Goal: Task Accomplishment & Management: Complete application form

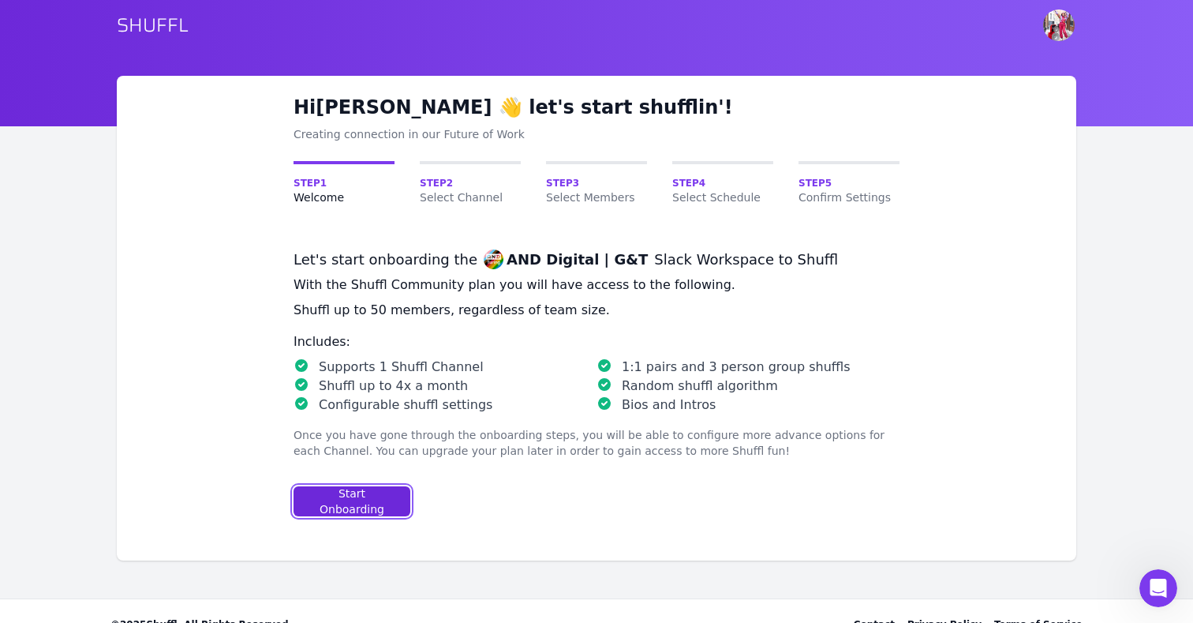
click at [361, 496] on div "Start Onboarding" at bounding box center [352, 501] width 90 height 32
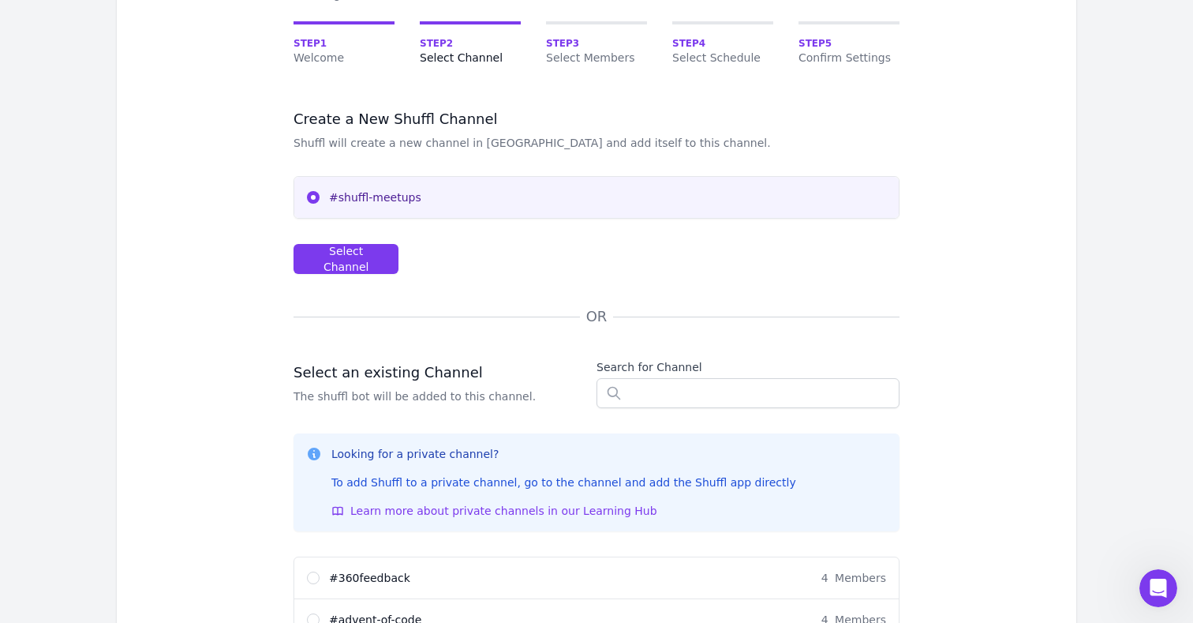
scroll to position [144, 0]
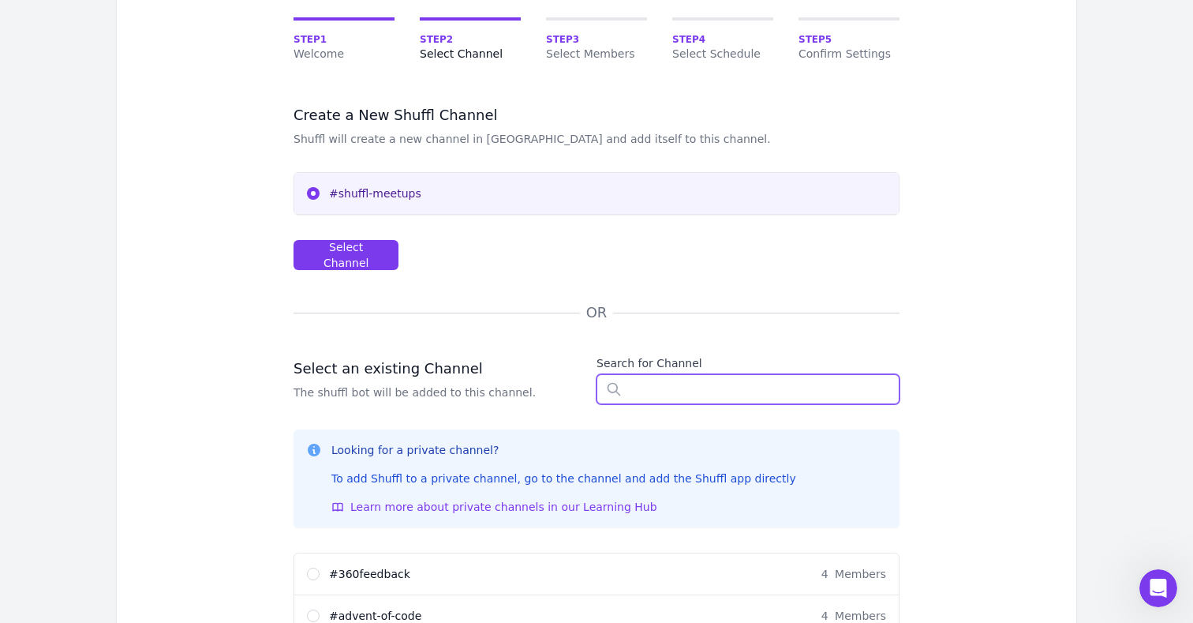
click at [675, 398] on input "text" at bounding box center [748, 389] width 303 height 30
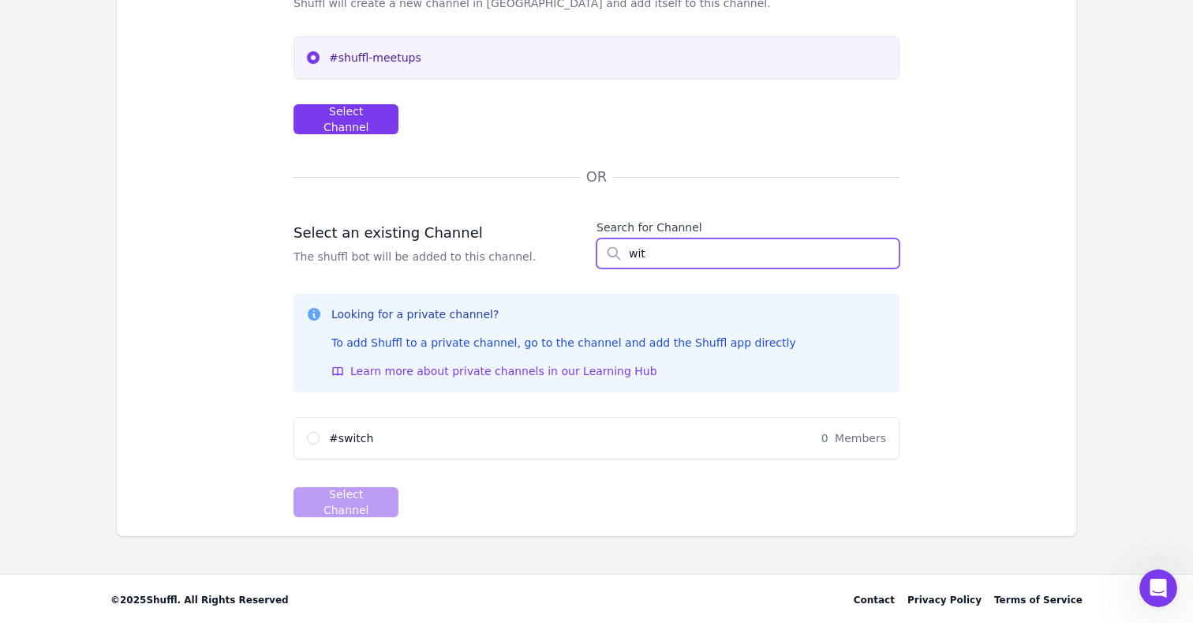
click at [682, 251] on input "wit" at bounding box center [748, 253] width 303 height 30
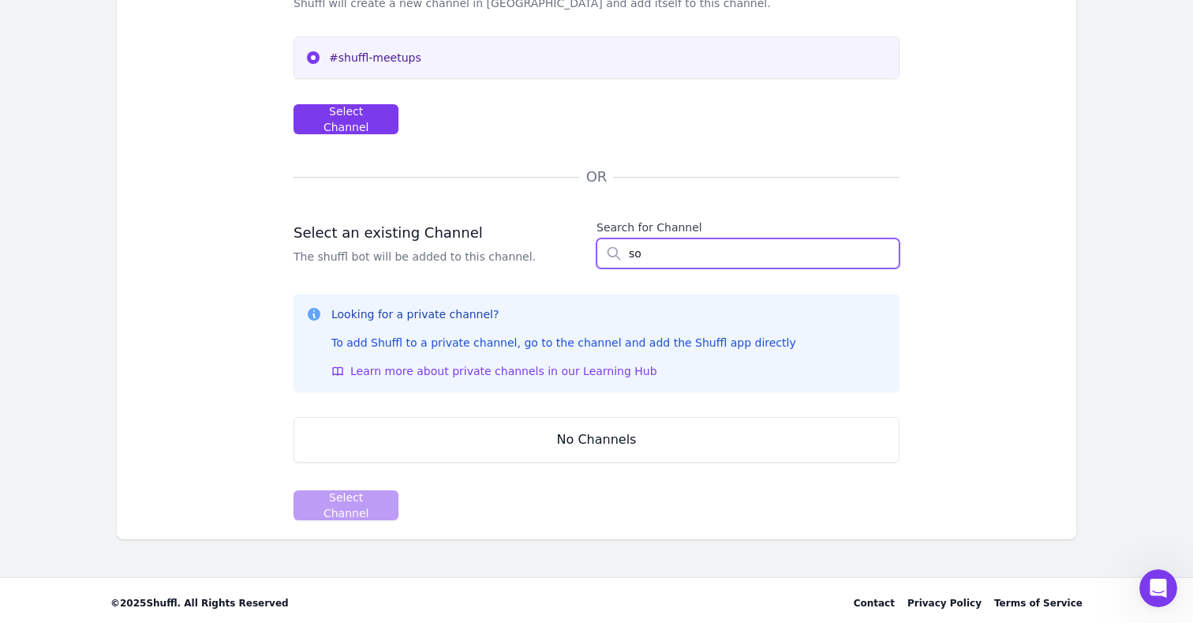
type input "s"
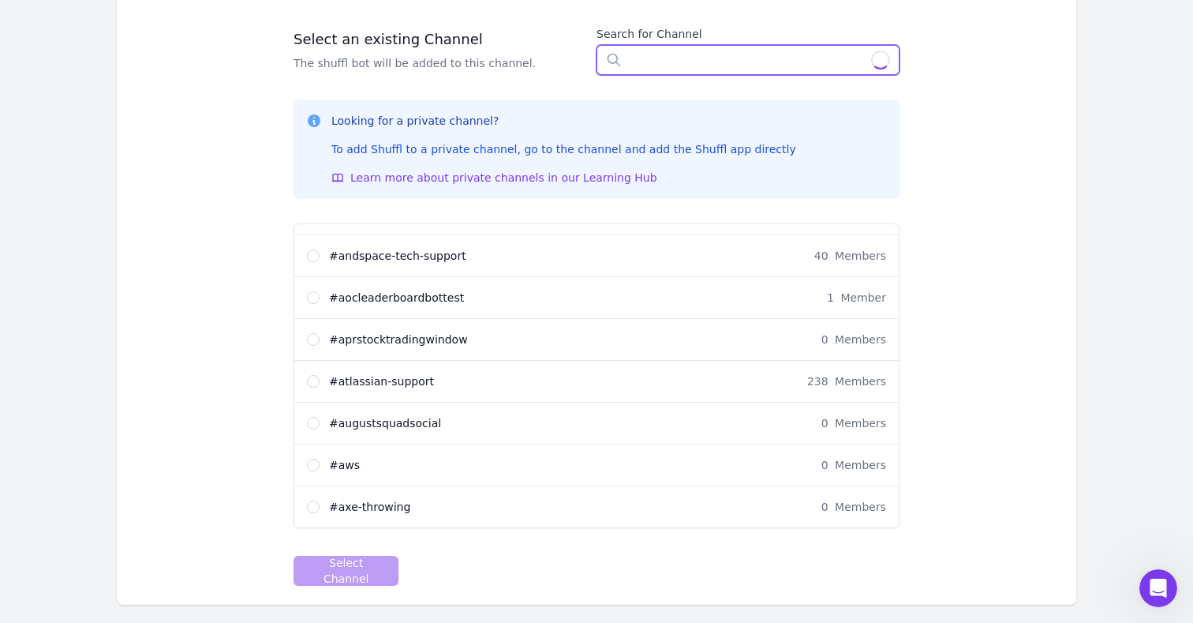
scroll to position [504, 0]
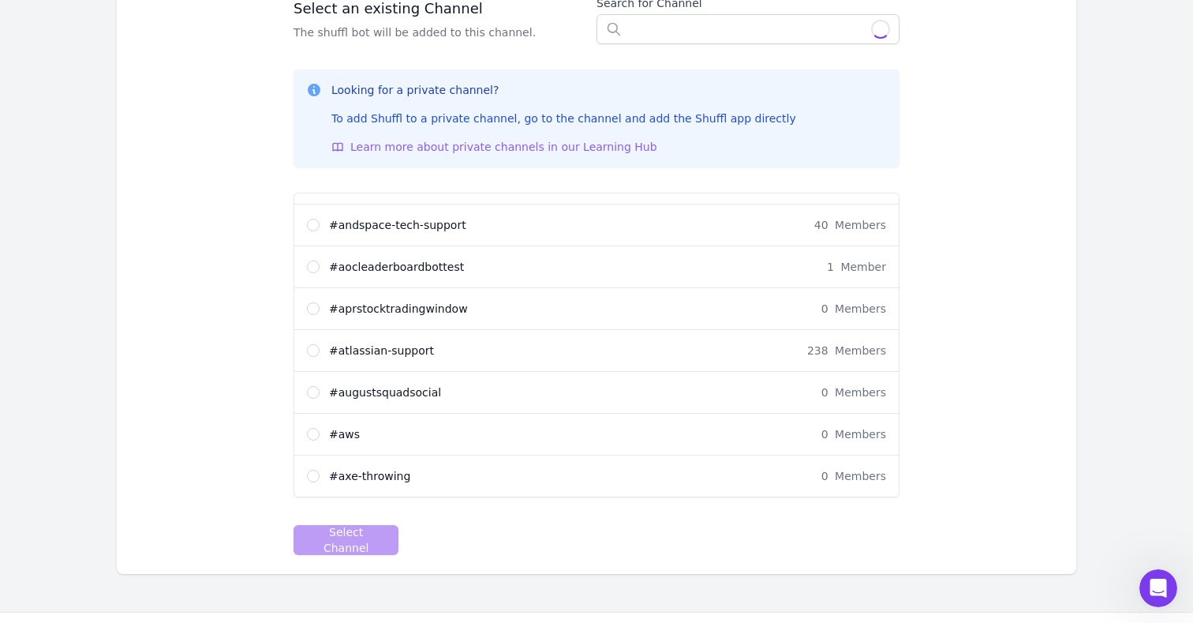
click at [541, 143] on span "Learn more about private channels in our Learning Hub" at bounding box center [503, 147] width 307 height 16
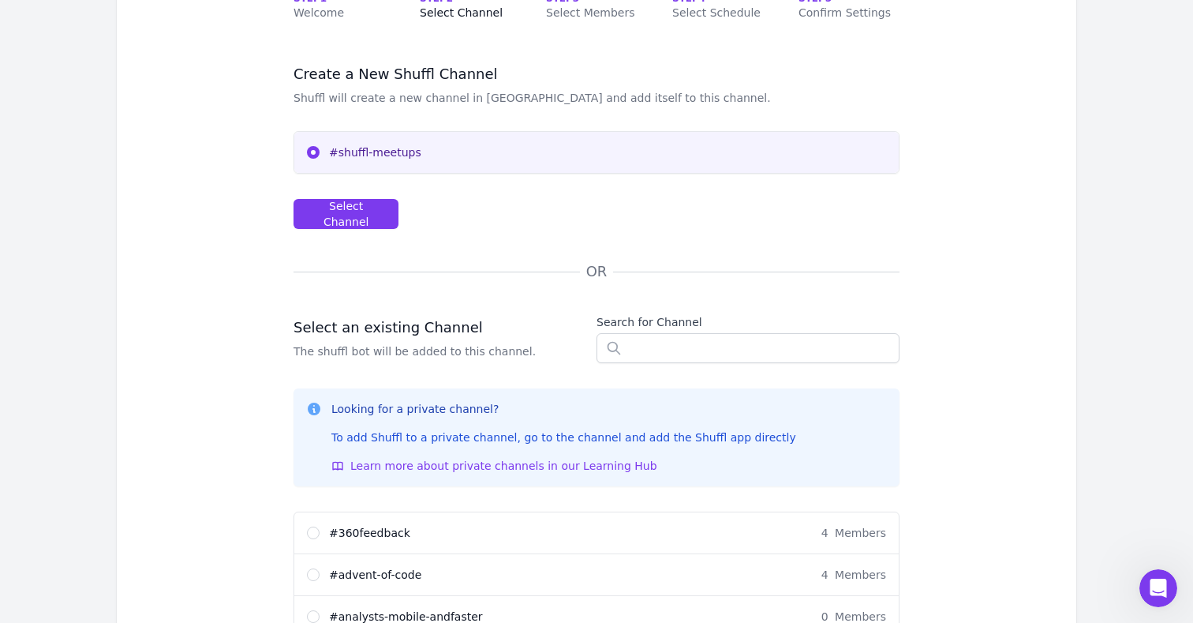
scroll to position [0, 0]
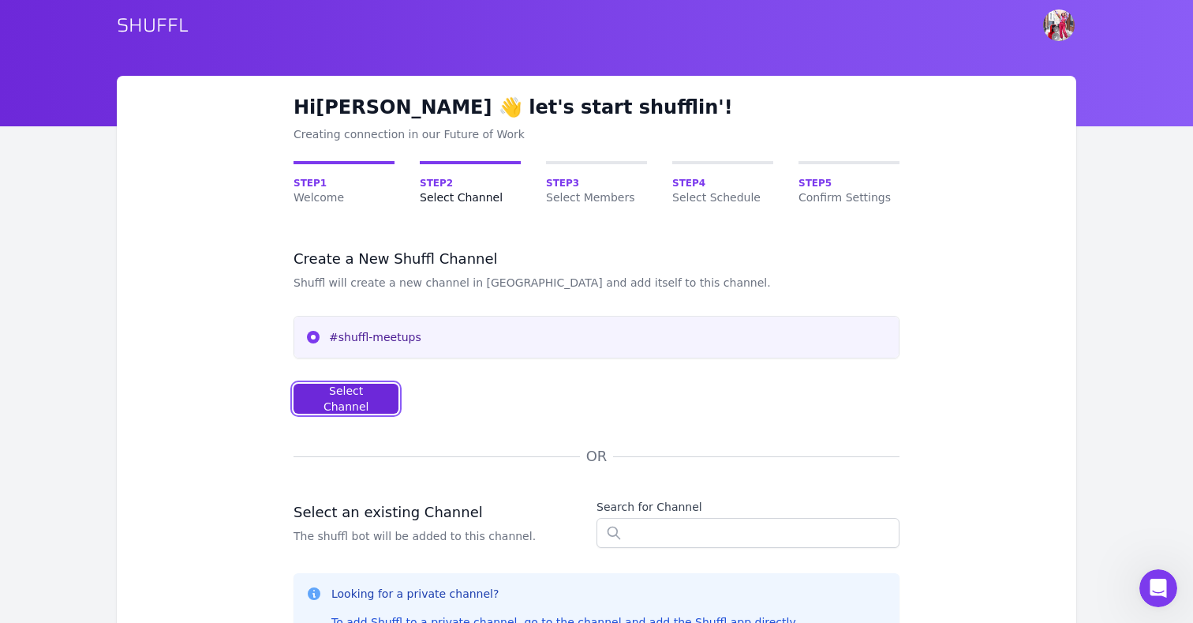
click at [331, 391] on div "Select Channel" at bounding box center [346, 399] width 78 height 32
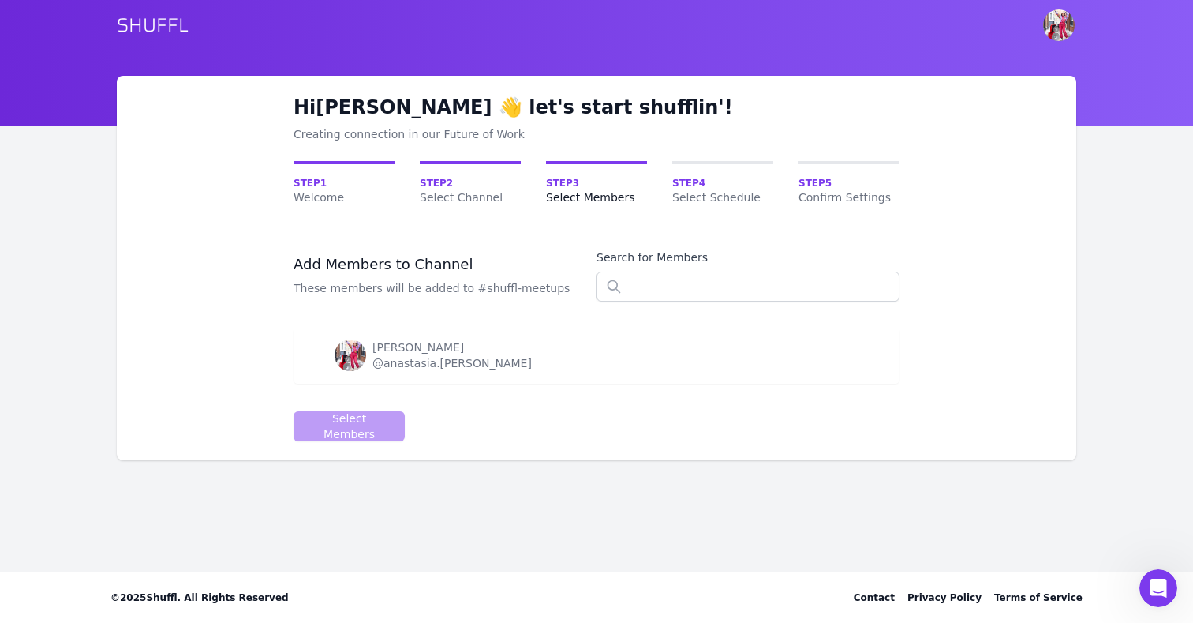
click at [339, 351] on img at bounding box center [351, 355] width 32 height 32
click at [713, 179] on span "Step 4" at bounding box center [722, 183] width 101 height 13
click at [697, 159] on div "Hi [PERSON_NAME] 👋 let's start shufflin'! Creating connection in our Future of …" at bounding box center [597, 268] width 606 height 346
click at [391, 354] on div "[PERSON_NAME]" at bounding box center [452, 347] width 159 height 16
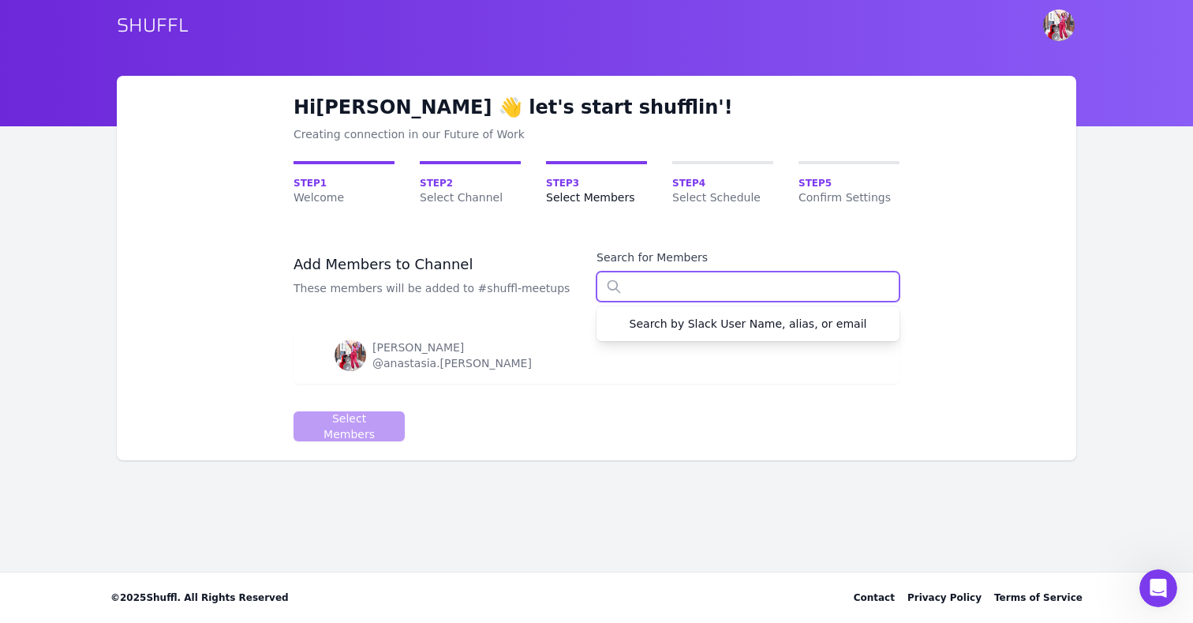
click at [640, 289] on input "text" at bounding box center [748, 286] width 303 height 30
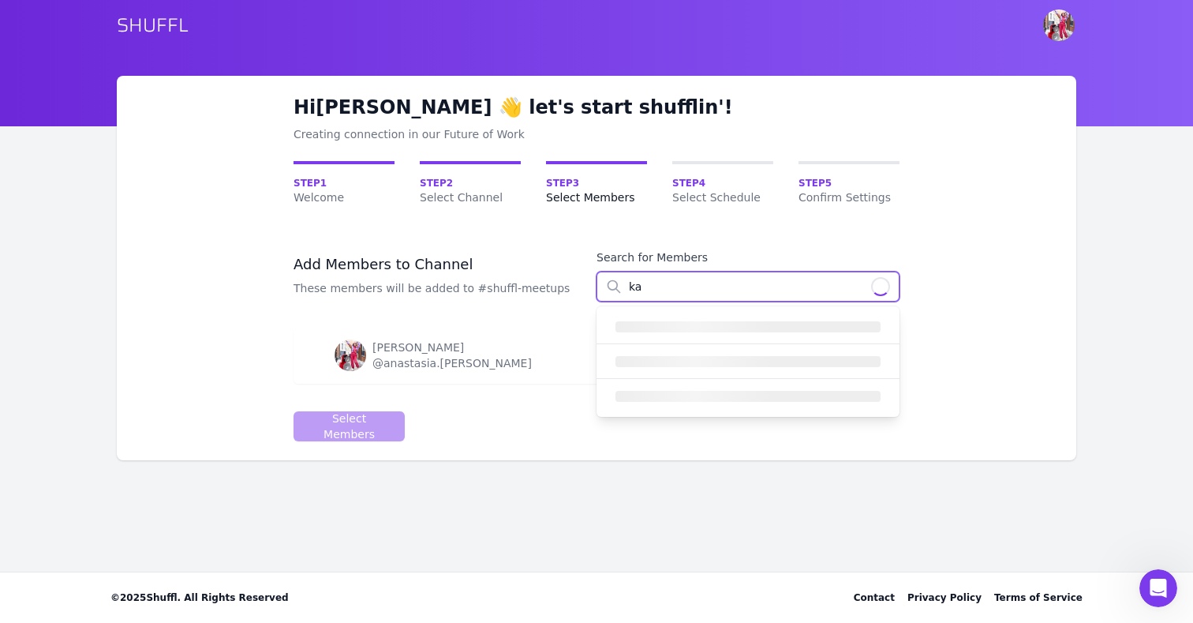
type input "k"
click at [789, 295] on input "text" at bounding box center [748, 286] width 303 height 30
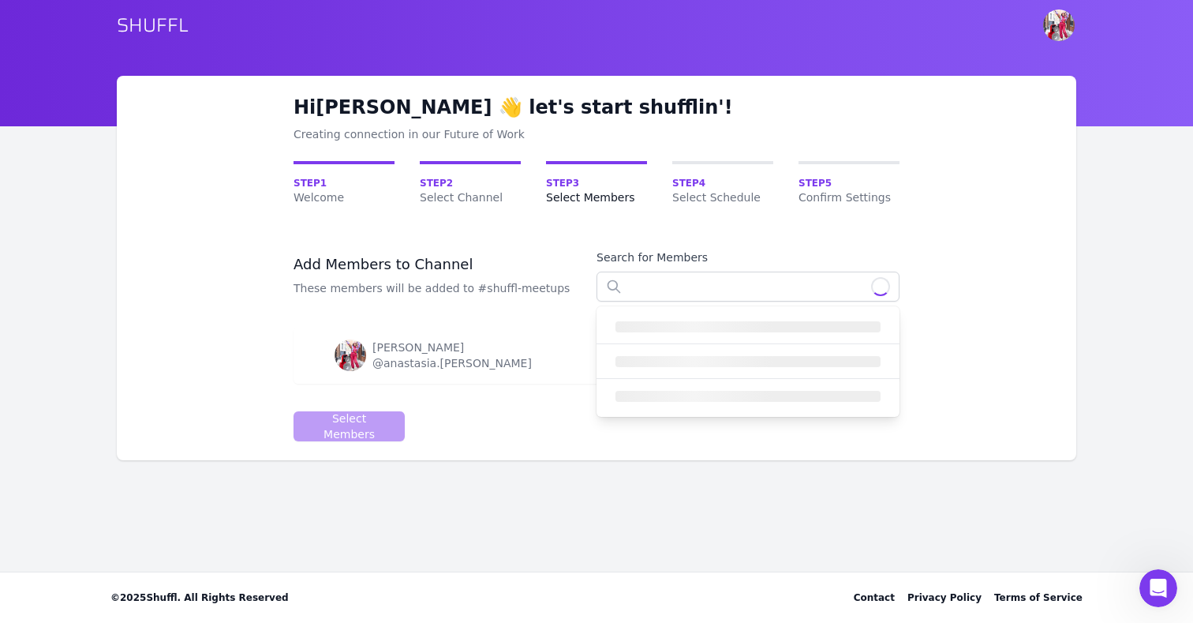
click at [460, 373] on td "[PERSON_NAME] @[PERSON_NAME].[PERSON_NAME]" at bounding box center [558, 355] width 528 height 57
click at [569, 159] on div "Hi [PERSON_NAME] 👋 let's start shufflin'! Creating connection in our Future of …" at bounding box center [597, 268] width 606 height 346
click at [567, 164] on link "Step 3 Select Members" at bounding box center [596, 183] width 101 height 44
click at [459, 167] on link "Step 2 Select Channel" at bounding box center [470, 183] width 101 height 44
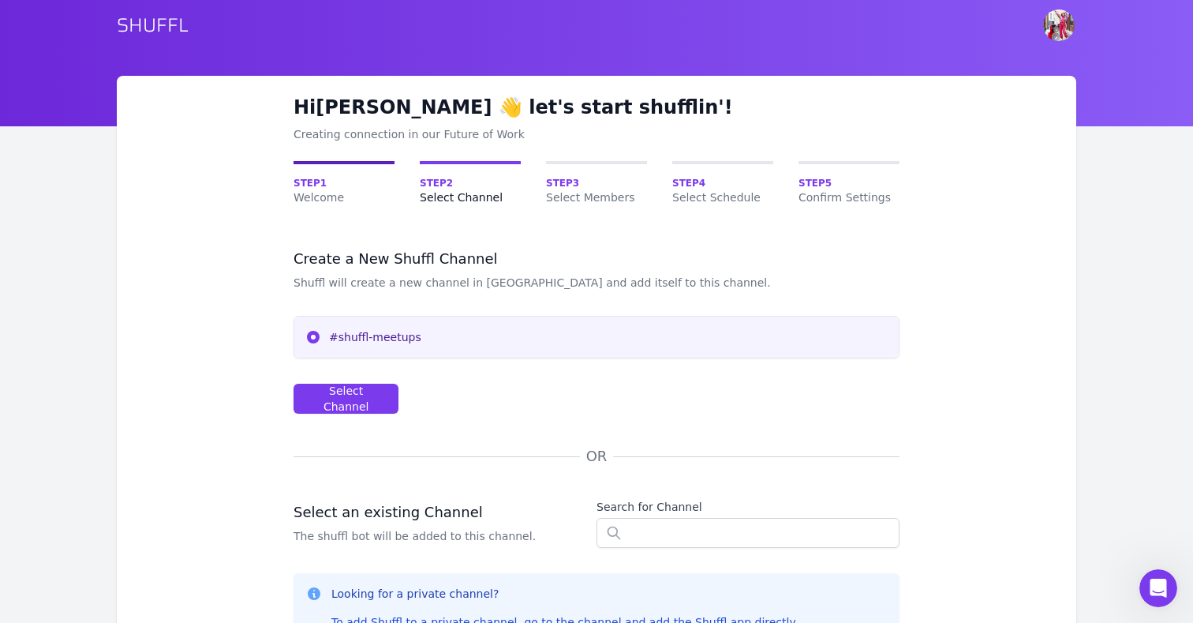
click at [350, 163] on div "Step 1 Welcome" at bounding box center [344, 183] width 101 height 44
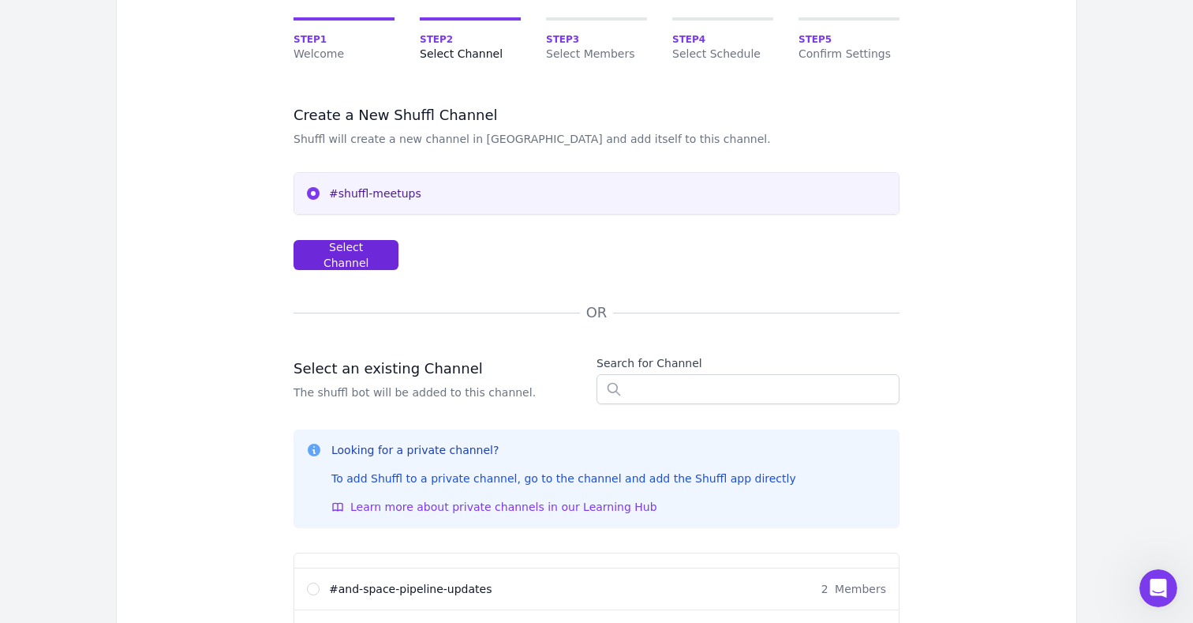
scroll to position [409, 0]
